Goal: Task Accomplishment & Management: Manage account settings

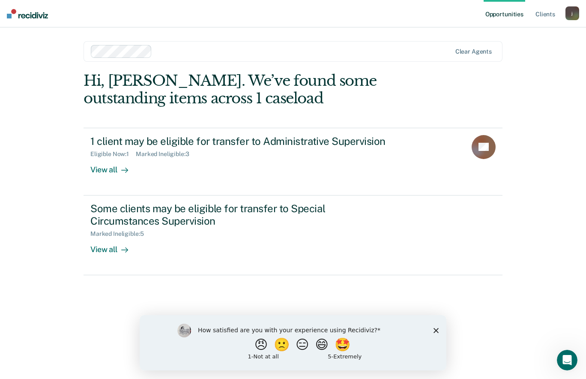
click at [433, 330] on div "How satisfied are you with your experience using Recidiviz? 😠 🙁 😑 😄 🤩 1 - Not a…" at bounding box center [293, 342] width 307 height 55
click at [436, 330] on polygon "Close survey" at bounding box center [436, 329] width 5 height 5
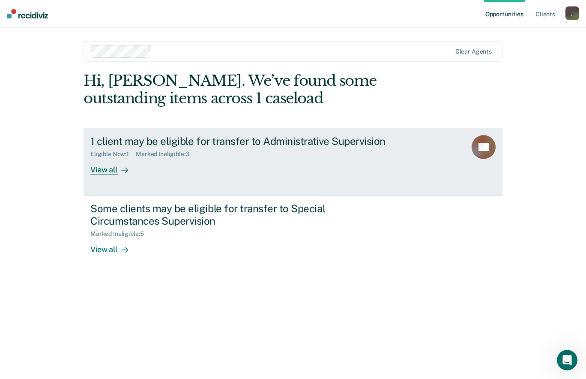
click at [258, 162] on div "1 client may be eligible for transfer to Administrative Supervision Eligible No…" at bounding box center [250, 154] width 321 height 39
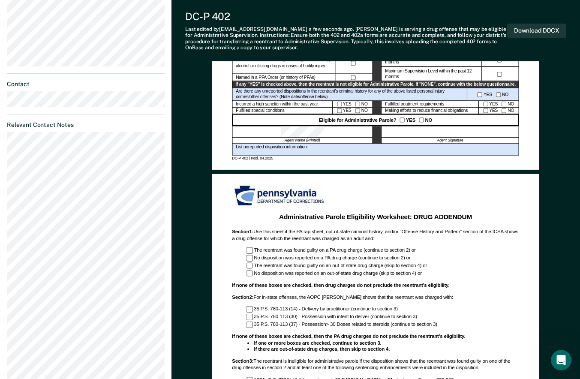
scroll to position [95, 0]
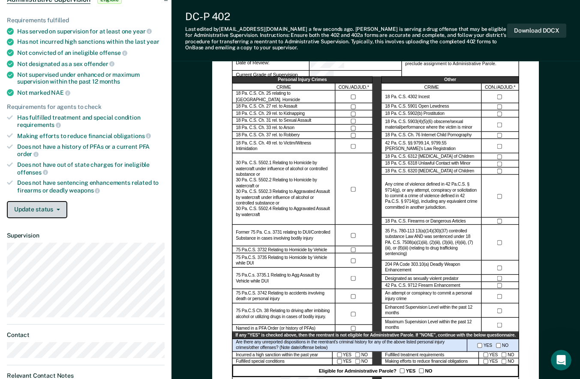
click at [60, 207] on button "Update status" at bounding box center [37, 209] width 60 height 17
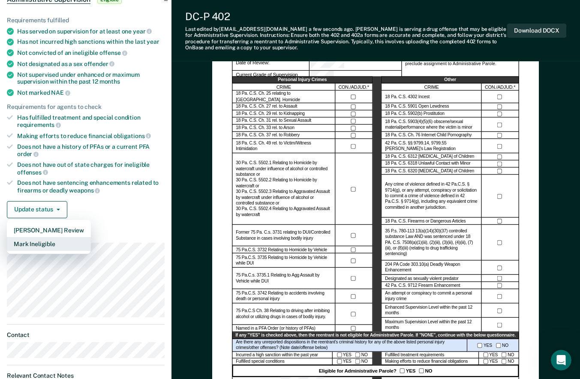
click at [48, 242] on button "Mark Ineligible" at bounding box center [49, 244] width 84 height 14
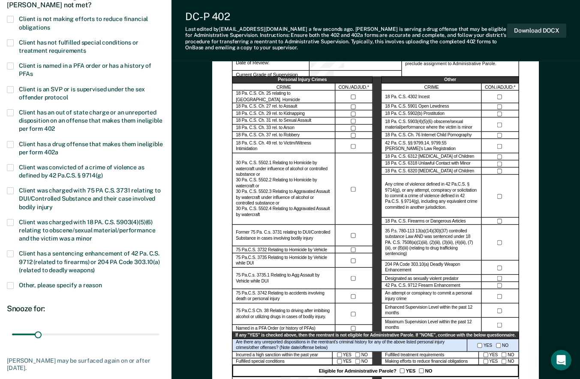
click at [11, 19] on span at bounding box center [10, 19] width 7 height 7
click at [50, 24] on input "Client is not making efforts to reduce financial obligations" at bounding box center [50, 24] width 0 height 0
click at [8, 44] on span at bounding box center [10, 42] width 7 height 7
click at [86, 48] on input "Client has not fulfilled special conditions or treatment requirements" at bounding box center [86, 48] width 0 height 0
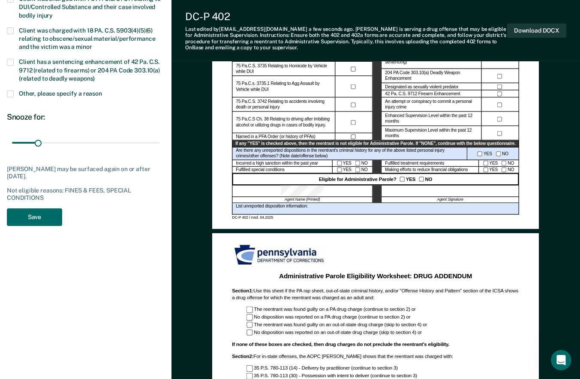
scroll to position [257, 0]
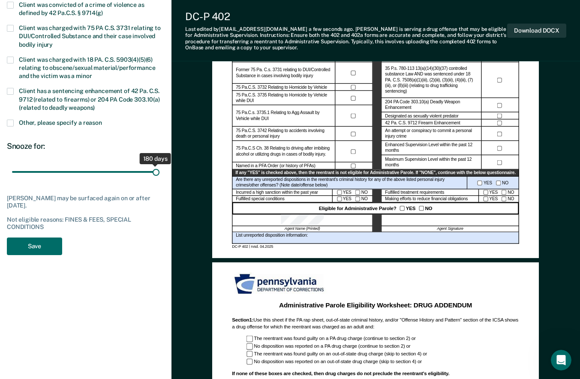
drag, startPoint x: 36, startPoint y: 171, endPoint x: 157, endPoint y: 175, distance: 121.4
type input "180"
click at [157, 175] on input "range" at bounding box center [85, 172] width 147 height 15
click at [31, 249] on button "Save" at bounding box center [34, 246] width 55 height 18
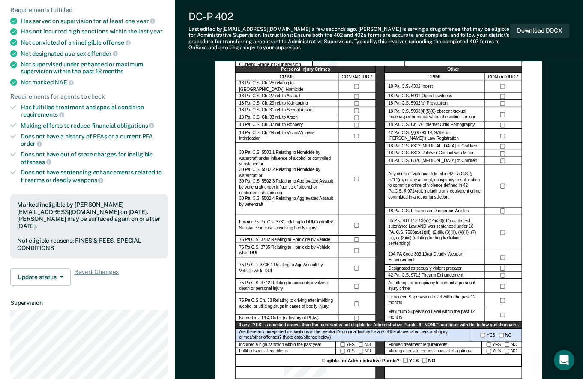
scroll to position [0, 0]
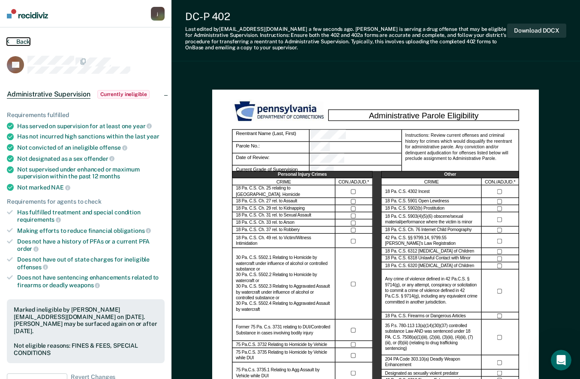
click at [12, 42] on button "Back" at bounding box center [18, 42] width 23 height 8
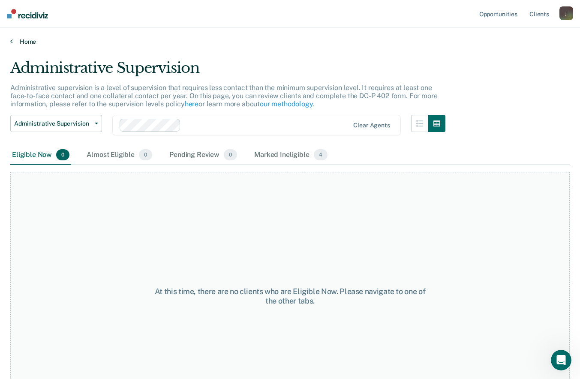
click at [30, 42] on link "Home" at bounding box center [289, 42] width 559 height 8
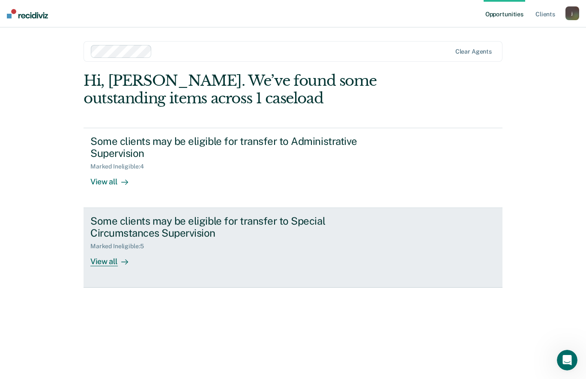
click at [201, 233] on div "Some clients may be eligible for transfer to Special Circumstances Supervision" at bounding box center [240, 227] width 301 height 25
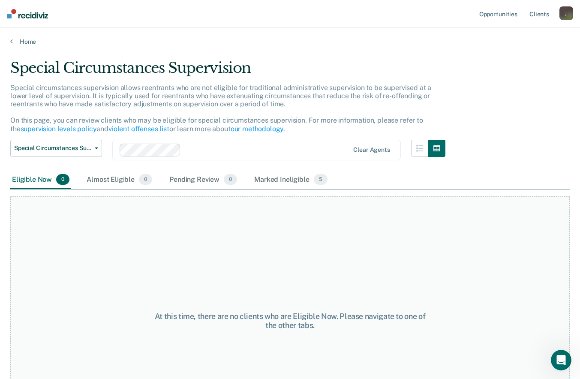
click at [31, 46] on main "Special Circumstances Supervision Special circumstances supervision allows reen…" at bounding box center [290, 210] width 580 height 331
click at [32, 42] on link "Home" at bounding box center [289, 42] width 559 height 8
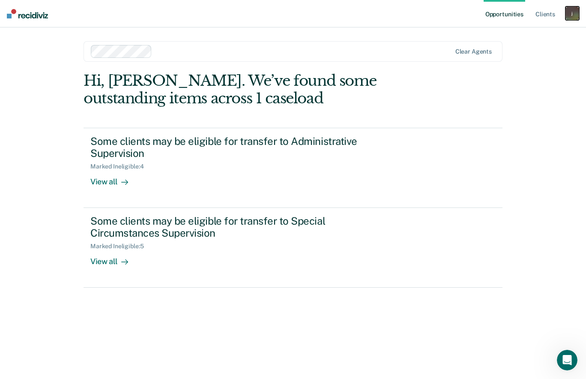
click at [575, 18] on div "j" at bounding box center [573, 13] width 14 height 14
click at [525, 58] on link "Log Out" at bounding box center [538, 56] width 69 height 7
